Goal: Task Accomplishment & Management: Complete application form

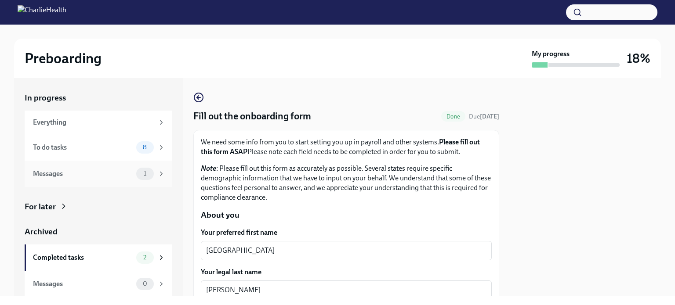
click at [90, 175] on div "Messages" at bounding box center [83, 174] width 100 height 10
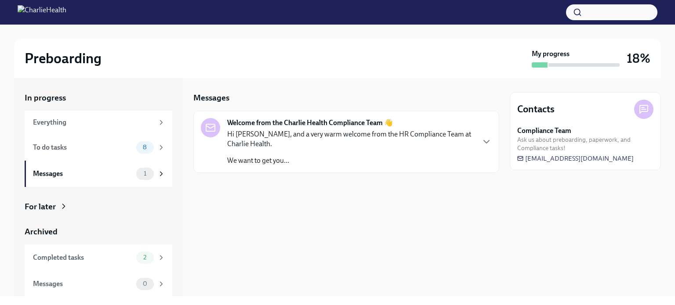
click at [397, 145] on p "Hi [PERSON_NAME], and a very warm welcome from the HR Compliance Team at Charli…" at bounding box center [350, 139] width 247 height 19
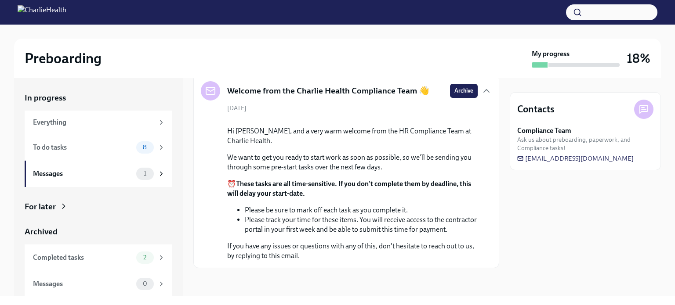
scroll to position [116, 0]
click at [112, 143] on div "To do tasks" at bounding box center [83, 148] width 100 height 10
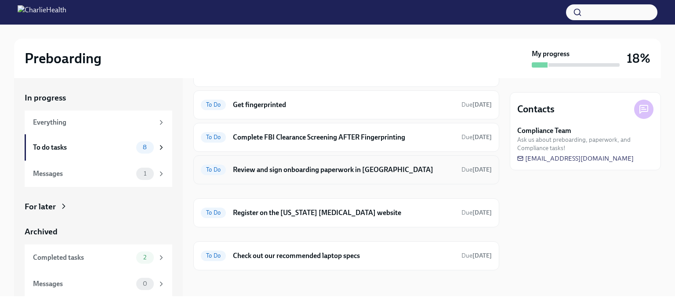
scroll to position [118, 0]
click at [347, 211] on h6 "Register on the [US_STATE] [MEDICAL_DATA] website" at bounding box center [343, 213] width 221 height 10
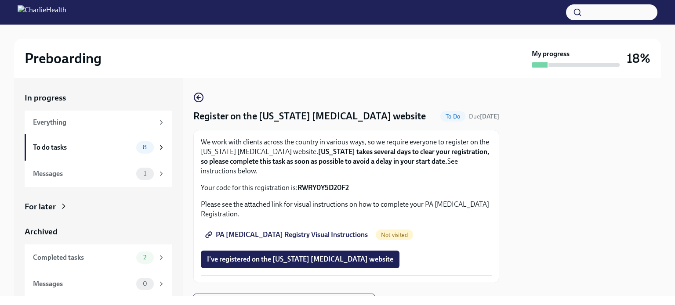
scroll to position [42, 0]
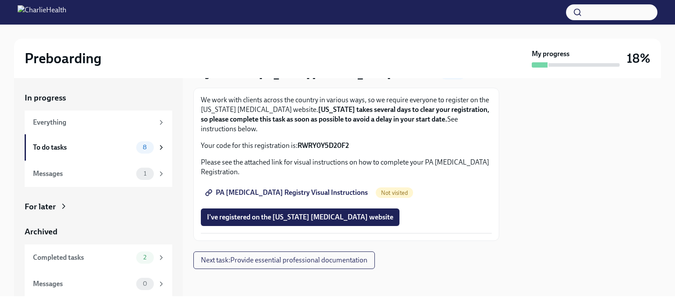
click at [285, 194] on span "PA [MEDICAL_DATA] Registry Visual Instructions" at bounding box center [287, 192] width 161 height 9
click at [222, 217] on span "I've registered on the [US_STATE] [MEDICAL_DATA] website" at bounding box center [300, 217] width 186 height 9
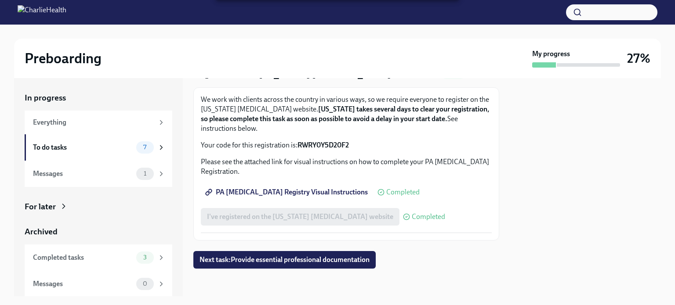
scroll to position [0, 0]
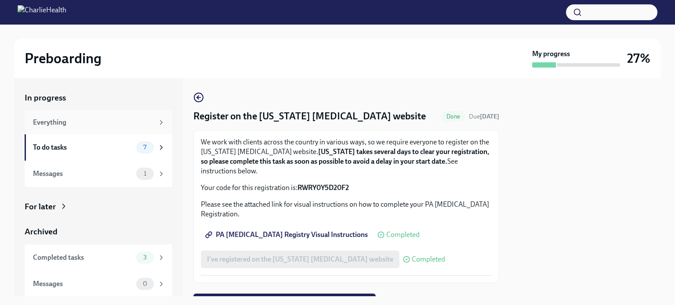
click at [70, 116] on div "Everything" at bounding box center [99, 123] width 148 height 24
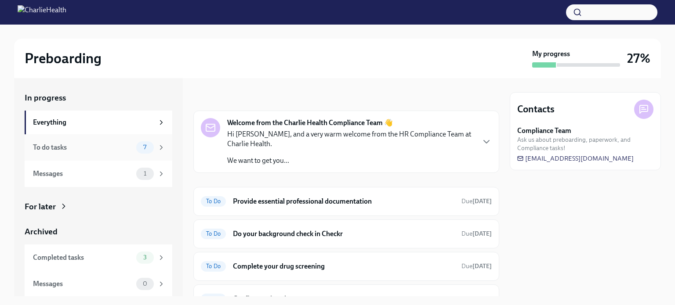
click at [79, 155] on div "To do tasks 7" at bounding box center [99, 147] width 148 height 26
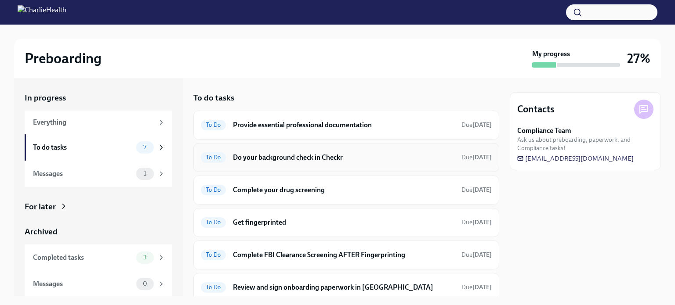
click at [333, 158] on h6 "Do your background check in Checkr" at bounding box center [343, 158] width 221 height 10
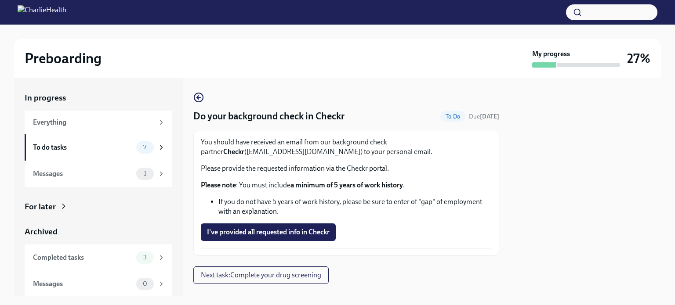
click at [333, 156] on p "You should have received an email from our background check partner Checkr ([EM…" at bounding box center [346, 146] width 291 height 19
click at [340, 123] on div "Do your background check in Checkr To Do Due [DATE] You should have received an…" at bounding box center [346, 174] width 306 height 164
click at [260, 230] on span "I've provided all requested info in Checkr" at bounding box center [268, 232] width 123 height 9
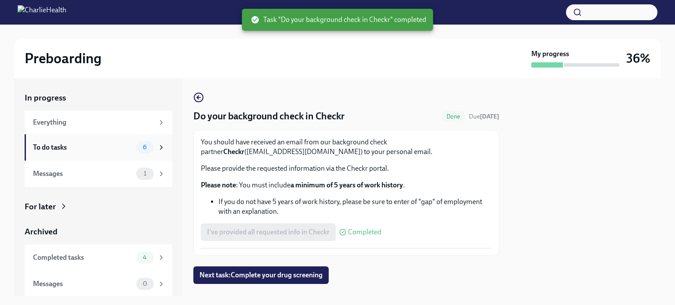
click at [111, 143] on div "To do tasks" at bounding box center [83, 148] width 100 height 10
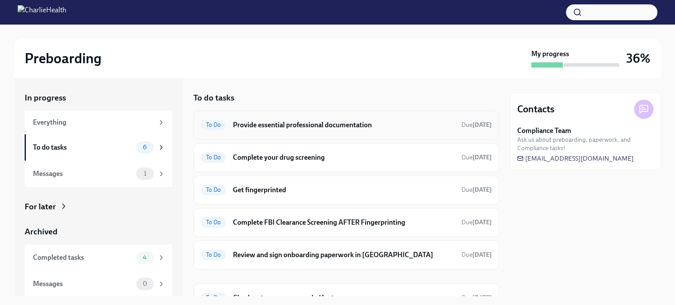
scroll to position [1, 0]
click at [333, 122] on h6 "Provide essential professional documentation" at bounding box center [343, 124] width 221 height 10
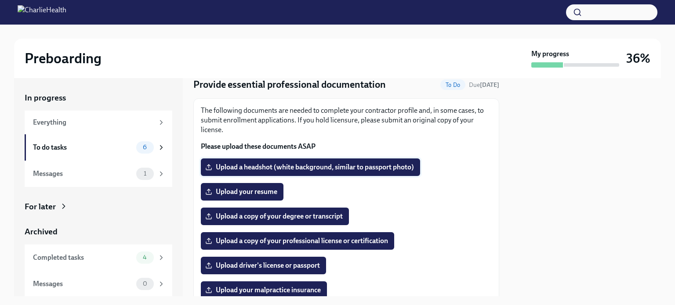
scroll to position [32, 0]
click at [254, 172] on label "Upload a headshot (white background, similar to passport photo)" at bounding box center [310, 168] width 219 height 18
click at [0, 0] on input "Upload a headshot (white background, similar to passport photo)" at bounding box center [0, 0] width 0 height 0
click at [272, 166] on span "b9f68bd6-173a-4fb4-8e89-92c2bf1d4ae6.png" at bounding box center [280, 167] width 147 height 9
click at [0, 0] on input "b9f68bd6-173a-4fb4-8e89-92c2bf1d4ae6.png" at bounding box center [0, 0] width 0 height 0
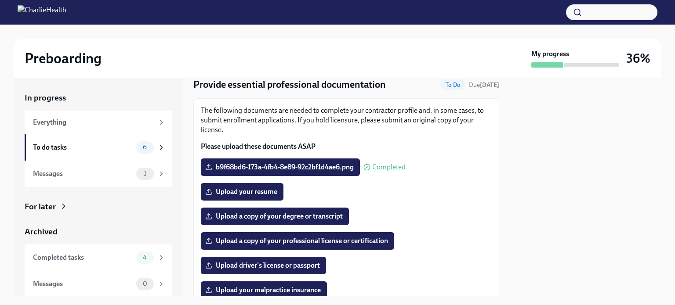
click at [304, 12] on div at bounding box center [337, 12] width 675 height 25
click at [246, 196] on label "Upload your resume" at bounding box center [242, 192] width 83 height 18
click at [0, 0] on input "Upload your resume" at bounding box center [0, 0] width 0 height 0
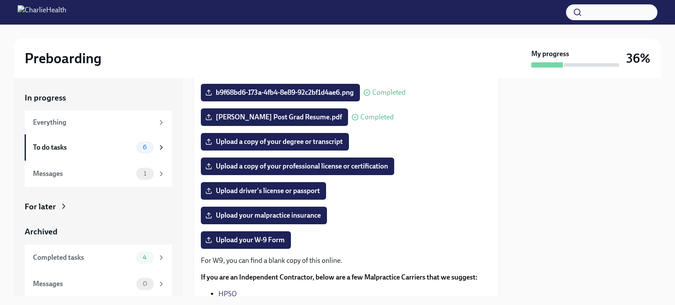
scroll to position [106, 0]
click at [289, 217] on span "Upload your malpractice insurance" at bounding box center [264, 215] width 114 height 9
click at [0, 0] on input "Upload your malpractice insurance" at bounding box center [0, 0] width 0 height 0
click at [325, 140] on span "Upload a copy of your degree or transcript" at bounding box center [275, 141] width 136 height 9
click at [0, 0] on input "Upload a copy of your degree or transcript" at bounding box center [0, 0] width 0 height 0
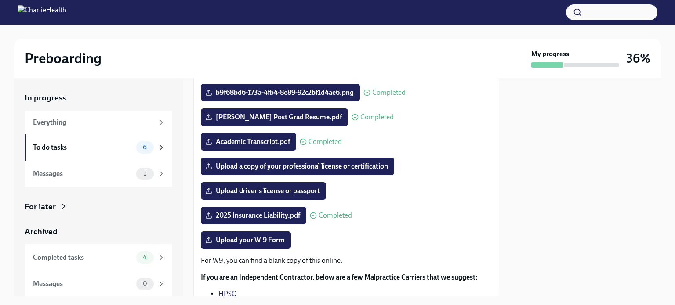
click at [214, 7] on div at bounding box center [337, 12] width 675 height 25
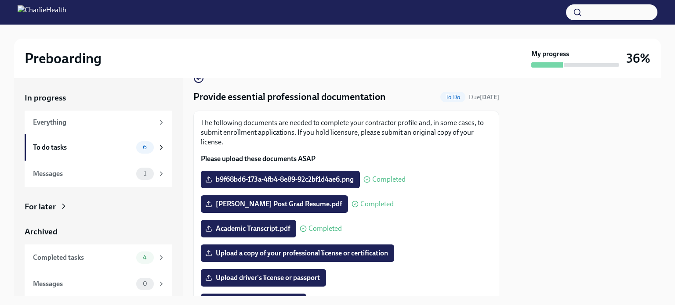
scroll to position [0, 0]
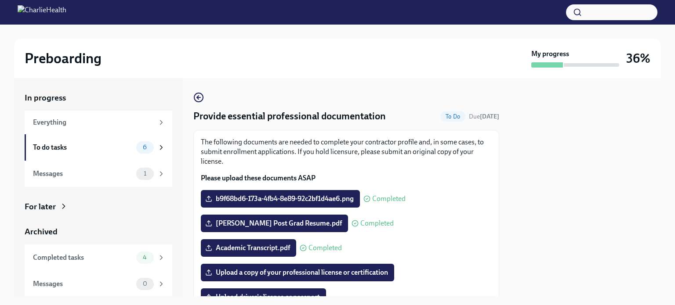
drag, startPoint x: 394, startPoint y: 194, endPoint x: 204, endPoint y: 101, distance: 210.6
click at [204, 101] on div "Provide essential professional documentation To Do Due [DATE] The following doc…" at bounding box center [346, 274] width 306 height 364
click at [198, 98] on icon "button" at bounding box center [198, 97] width 11 height 11
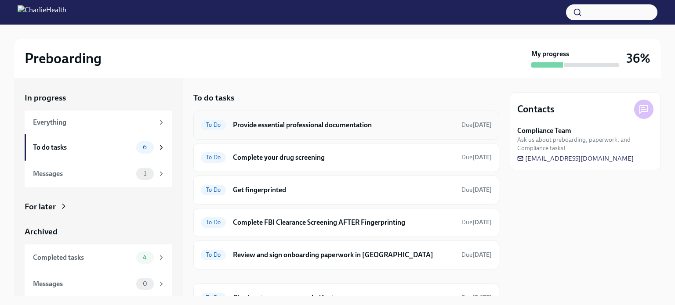
click at [312, 127] on h6 "Provide essential professional documentation" at bounding box center [343, 125] width 221 height 10
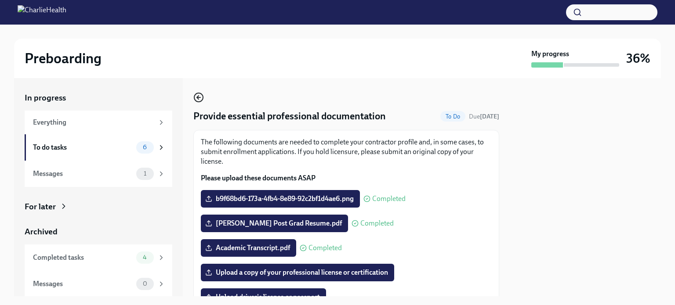
click at [200, 93] on icon "button" at bounding box center [198, 97] width 11 height 11
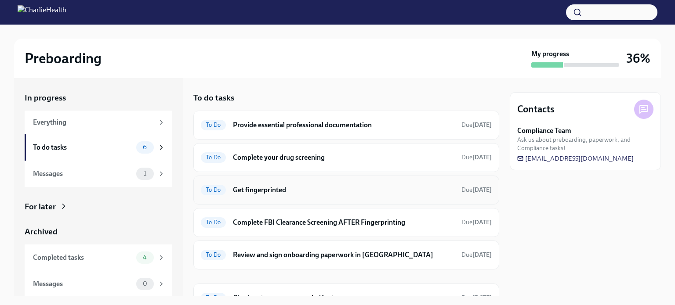
click at [276, 187] on h6 "Get fingerprinted" at bounding box center [343, 190] width 221 height 10
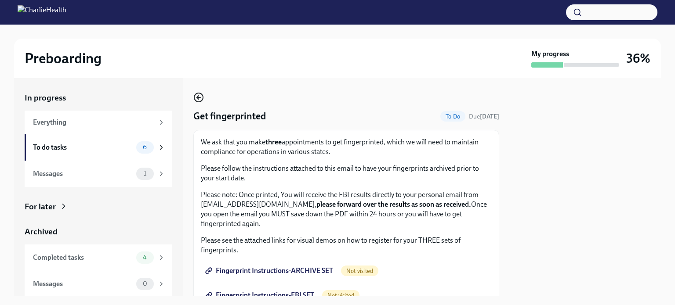
click at [200, 101] on icon "button" at bounding box center [198, 97] width 11 height 11
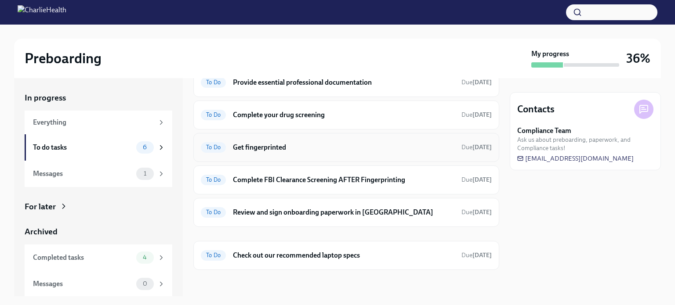
scroll to position [42, 0]
click at [265, 253] on h6 "Check out our recommended laptop specs" at bounding box center [343, 256] width 221 height 10
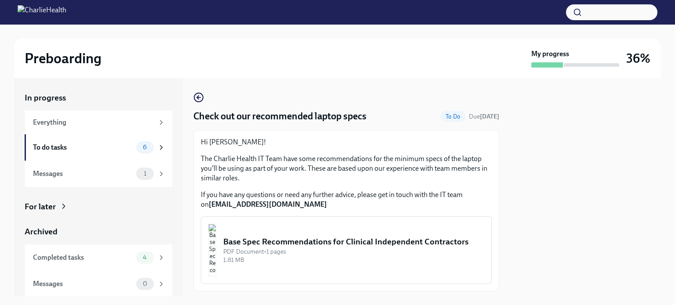
click at [267, 247] on div "Base Spec Recommendations for Clinical Independent Contractors" at bounding box center [353, 241] width 261 height 11
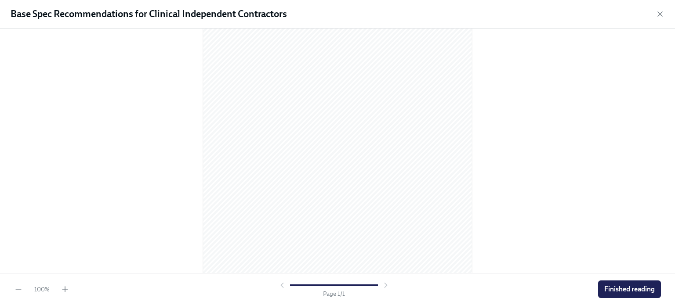
scroll to position [116, 0]
click at [615, 292] on span "Finished reading" at bounding box center [629, 289] width 51 height 9
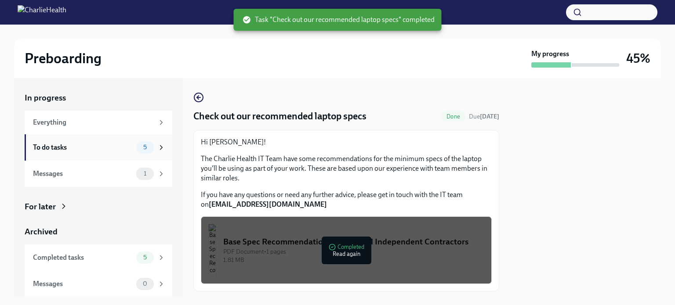
click at [47, 145] on div "To do tasks" at bounding box center [83, 148] width 100 height 10
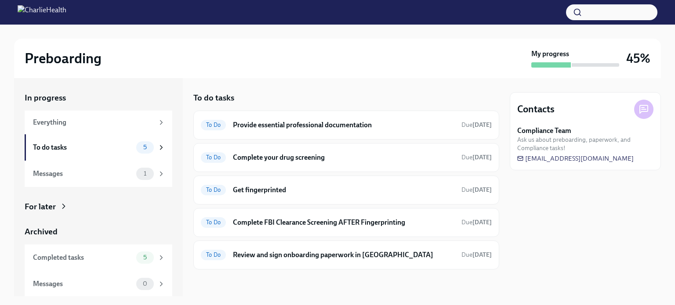
click at [67, 203] on icon at bounding box center [63, 206] width 9 height 9
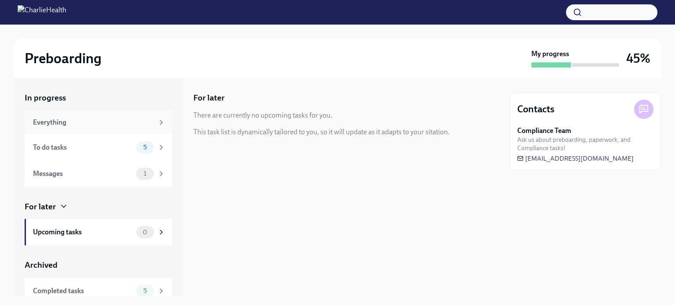
click at [57, 123] on div "Everything" at bounding box center [93, 123] width 121 height 10
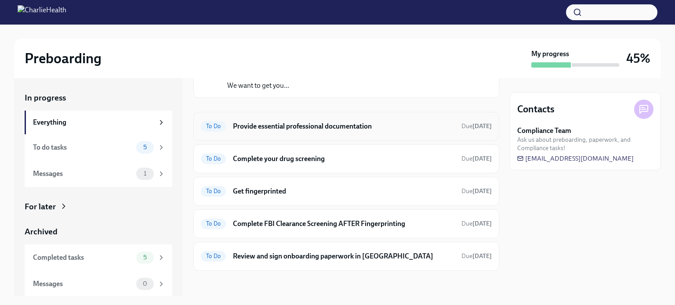
scroll to position [75, 0]
click at [301, 256] on h6 "Review and sign onboarding paperwork in [GEOGRAPHIC_DATA]" at bounding box center [343, 257] width 221 height 10
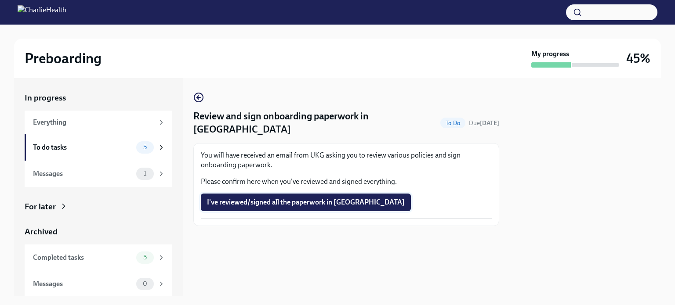
click at [239, 198] on span "I've reviewed/signed all the paperwork in [GEOGRAPHIC_DATA]" at bounding box center [306, 202] width 198 height 9
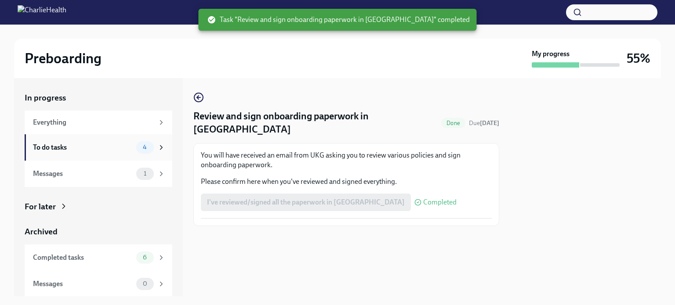
click at [67, 145] on div "To do tasks" at bounding box center [83, 148] width 100 height 10
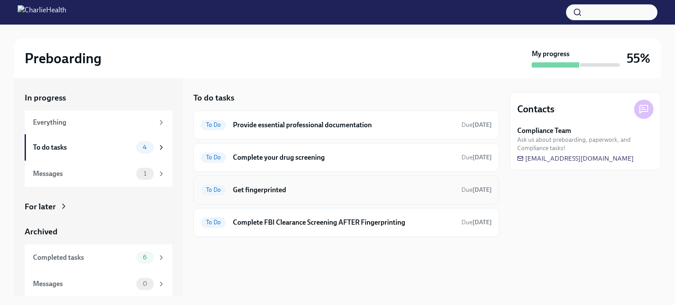
click at [248, 196] on div "To Do Get fingerprinted Due [DATE]" at bounding box center [346, 190] width 306 height 29
click at [246, 189] on h6 "Get fingerprinted" at bounding box center [343, 190] width 221 height 10
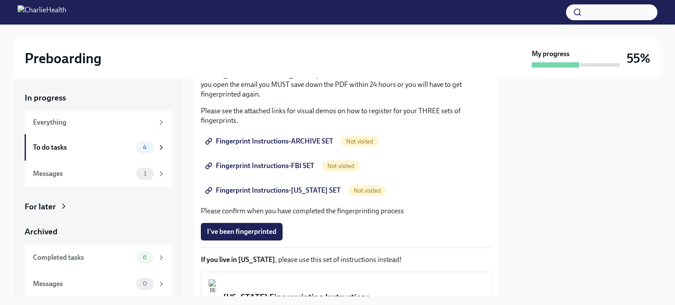
scroll to position [130, 0]
click at [266, 143] on span "Fingerprint Instructions-ARCHIVE SET" at bounding box center [270, 141] width 126 height 9
